Goal: Check status

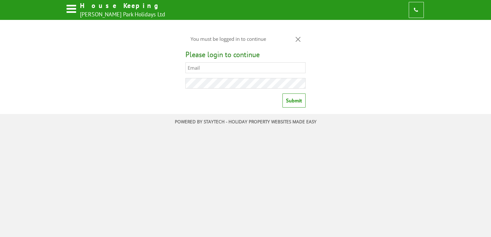
type input "[PERSON_NAME][EMAIL_ADDRESS][DOMAIN_NAME]"
click at [292, 100] on input "Submit" at bounding box center [293, 100] width 23 height 14
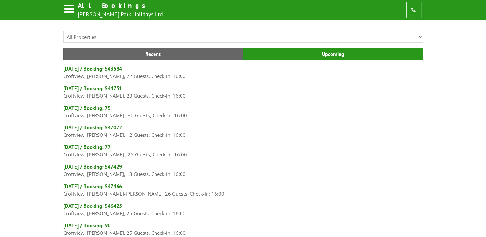
drag, startPoint x: 292, startPoint y: 100, endPoint x: 211, endPoint y: 97, distance: 81.0
click at [118, 86] on h4 "[DATE] / Booking: S44751" at bounding box center [243, 88] width 360 height 7
click at [91, 92] on p "Croftview, [PERSON_NAME], 23 Guests, Check-in: 16:00" at bounding box center [243, 96] width 360 height 8
